Goal: Transaction & Acquisition: Book appointment/travel/reservation

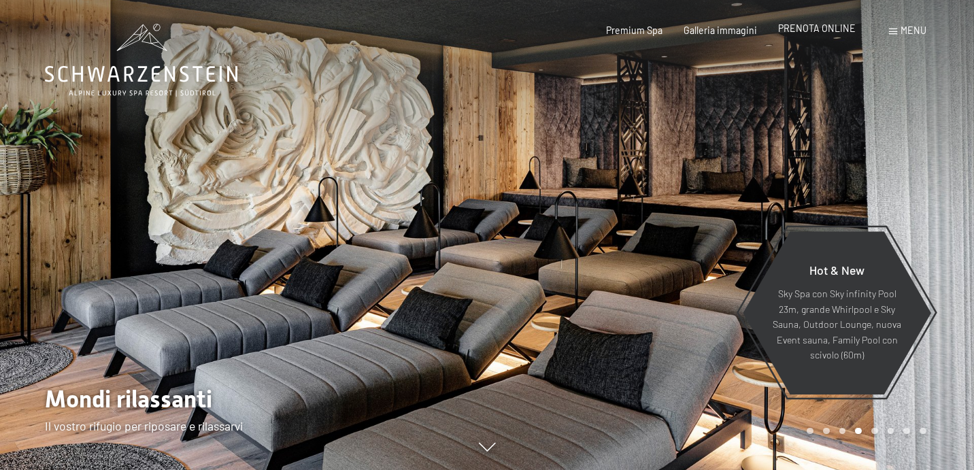
click at [820, 31] on span "PRENOTA ONLINE" at bounding box center [817, 28] width 78 height 12
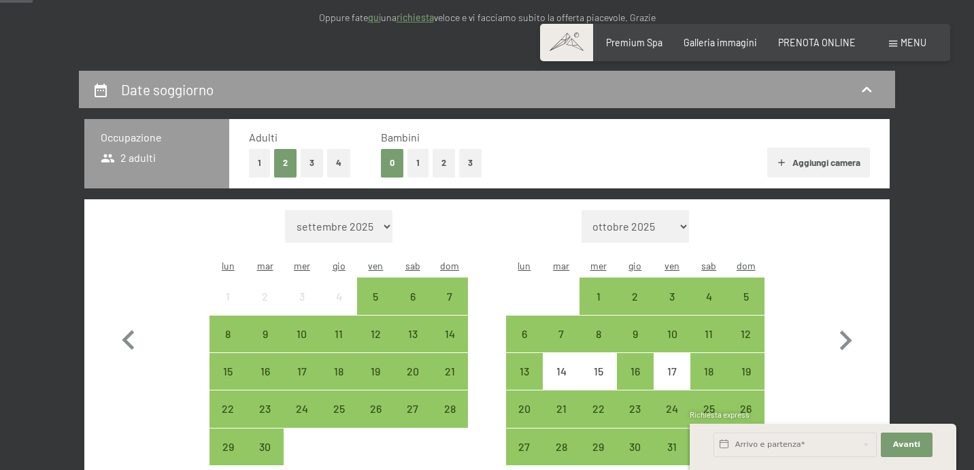
scroll to position [229, 0]
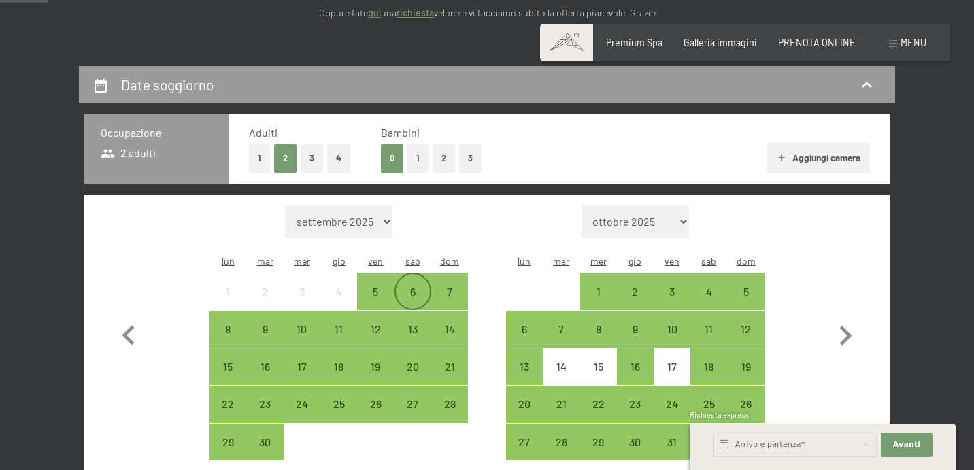
click at [410, 274] on div "6" at bounding box center [413, 291] width 34 height 34
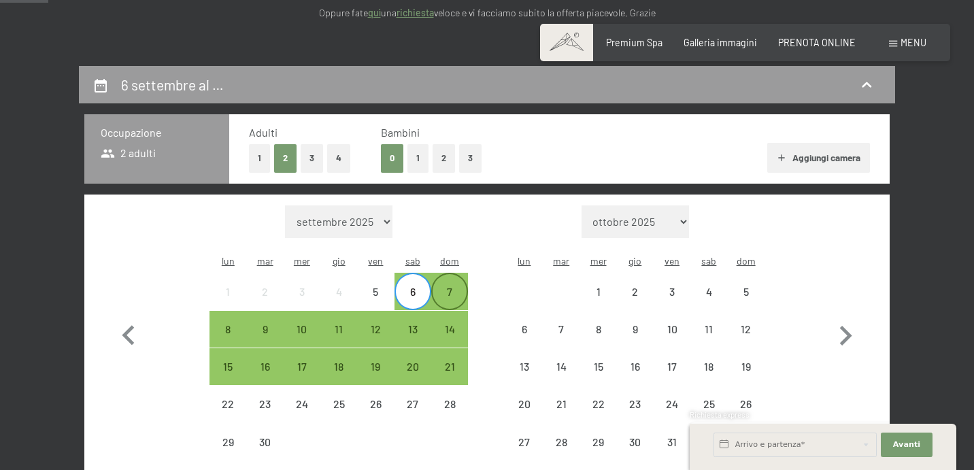
click at [449, 286] on div "7" at bounding box center [449, 303] width 34 height 34
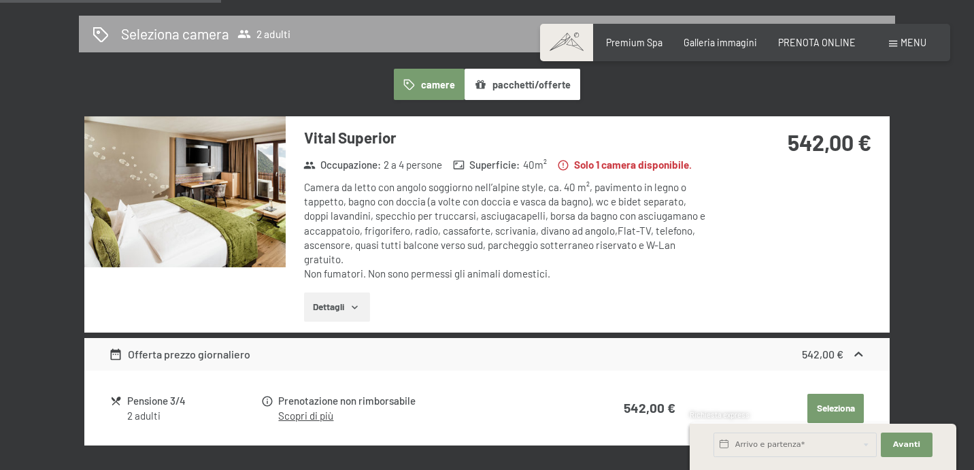
scroll to position [792, 0]
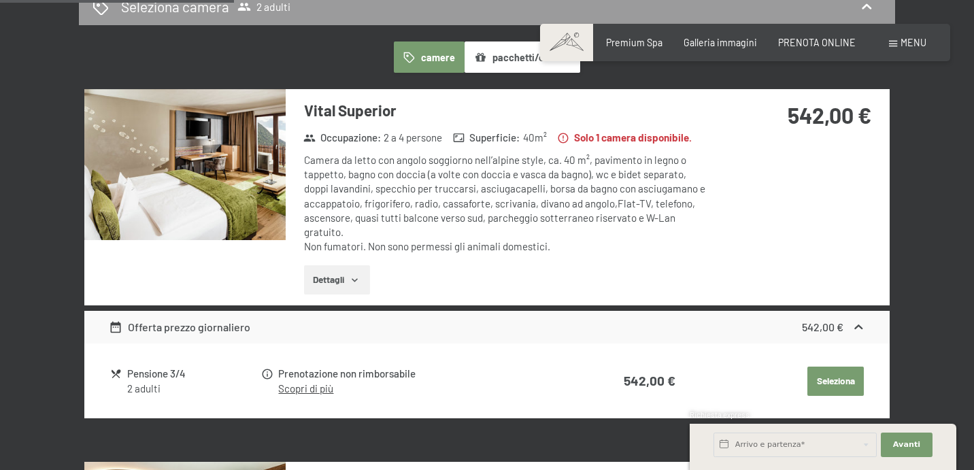
click at [833, 367] on button "Seleziona" at bounding box center [835, 382] width 56 height 30
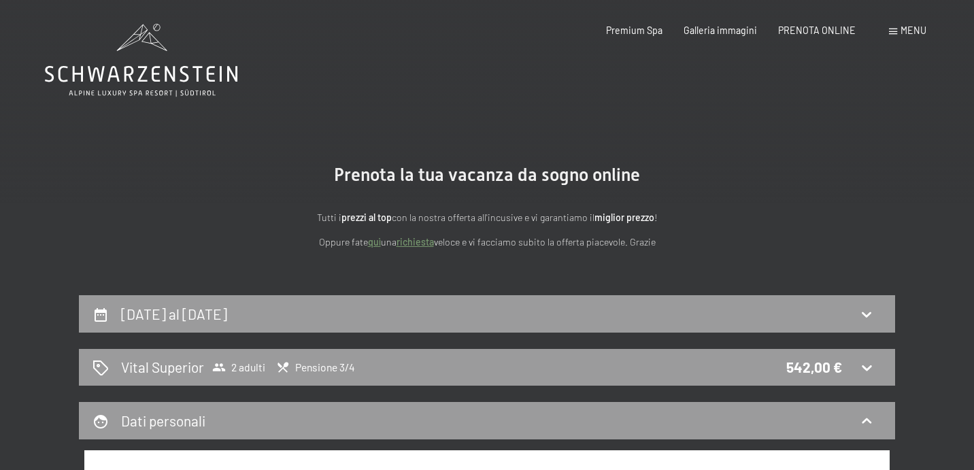
scroll to position [0, 0]
click at [175, 73] on icon at bounding box center [141, 60] width 192 height 73
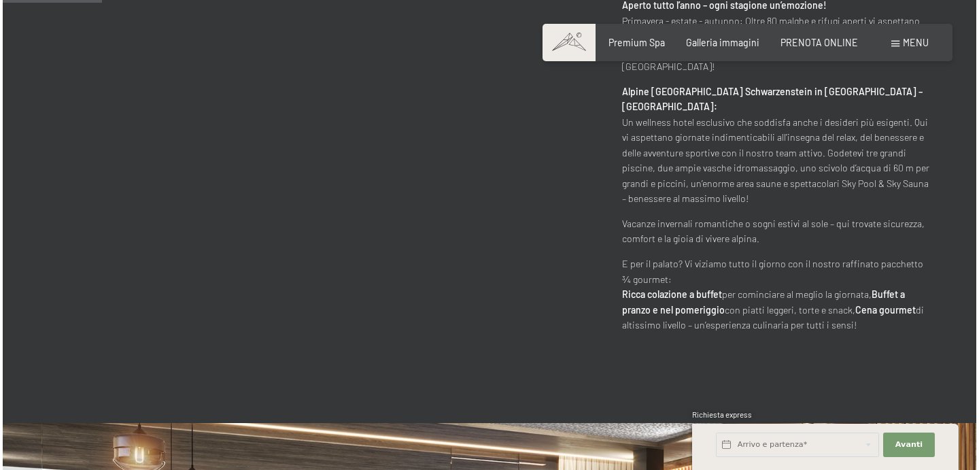
scroll to position [722, 0]
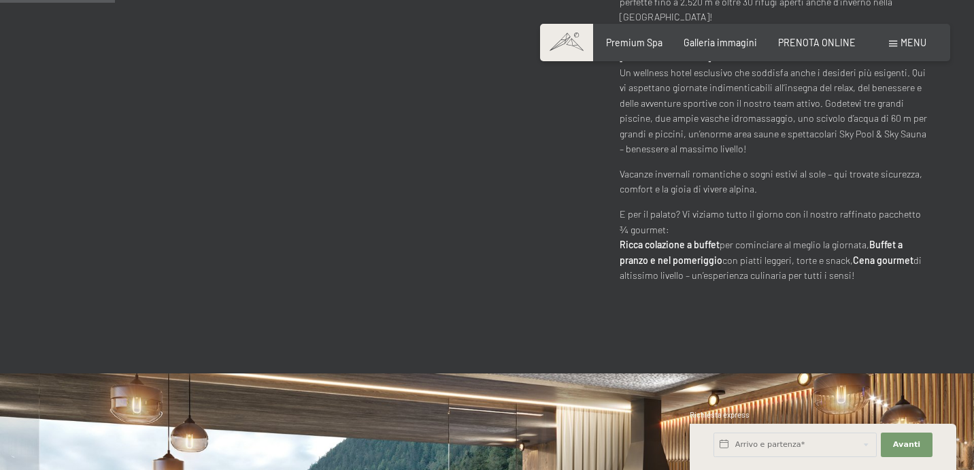
click at [894, 36] on div "Prenotazione Richiesta Premium Spa Galleria immagini PRENOTA ONLINE Menu DE IT …" at bounding box center [745, 43] width 362 height 14
click at [904, 50] on div "Prenotazione Richiesta Premium Spa Galleria immagini PRENOTA ONLINE Menu DE IT …" at bounding box center [745, 43] width 362 height 14
click at [908, 43] on span "Menu" at bounding box center [913, 43] width 26 height 12
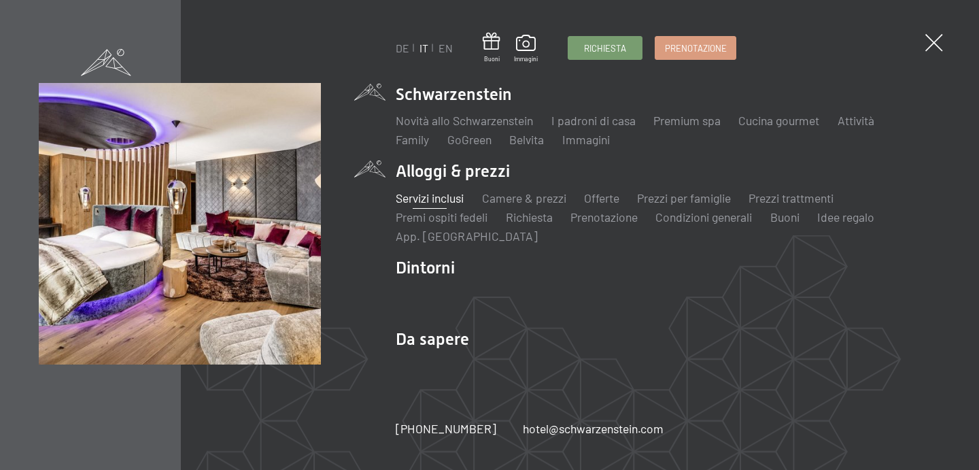
click at [432, 197] on link "Servizi inclusi" at bounding box center [430, 197] width 68 height 15
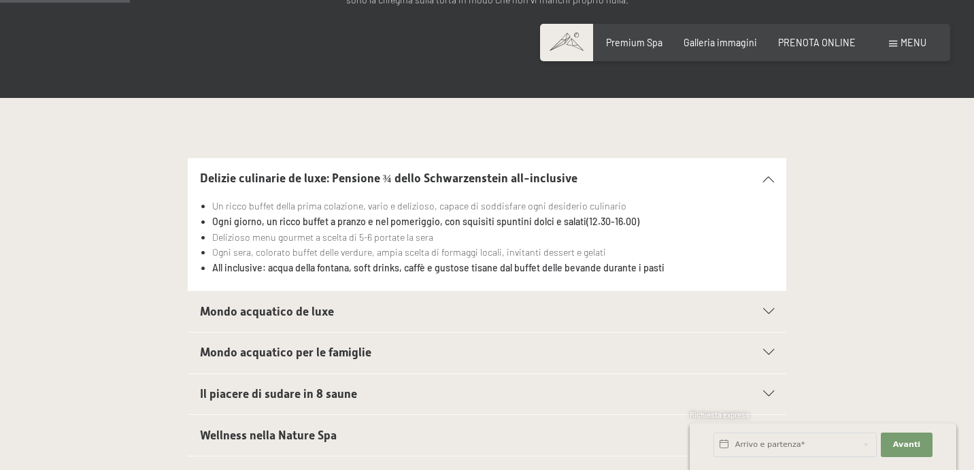
click at [439, 251] on li "Ogni sera, colorato buffet delle verdure, ampia scelta di formaggi locali, invi…" at bounding box center [493, 253] width 562 height 16
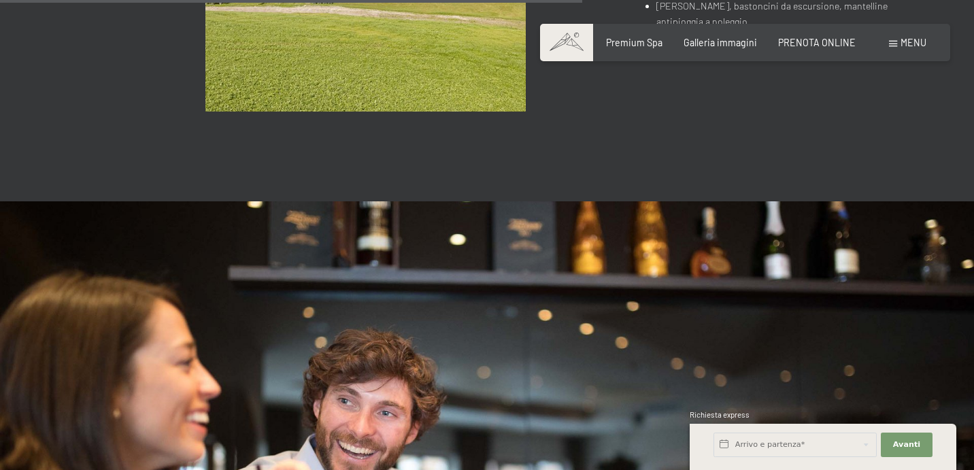
scroll to position [1607, 0]
